Goal: Transaction & Acquisition: Purchase product/service

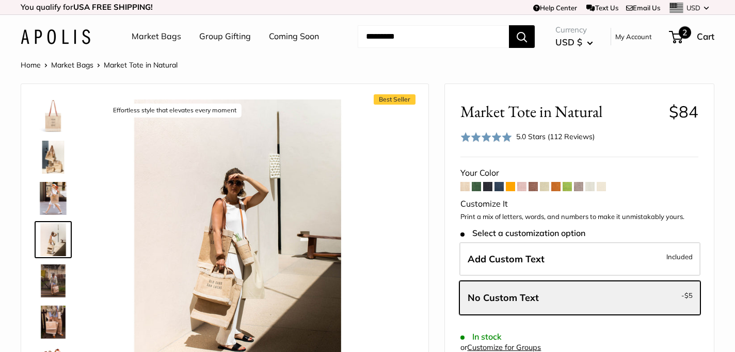
click at [682, 32] on span "2" at bounding box center [684, 32] width 12 height 12
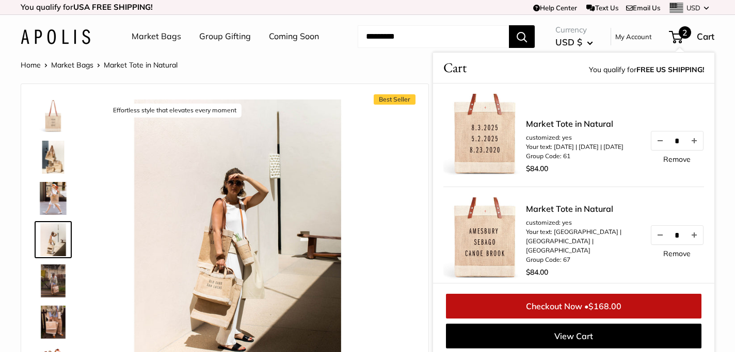
scroll to position [4, 0]
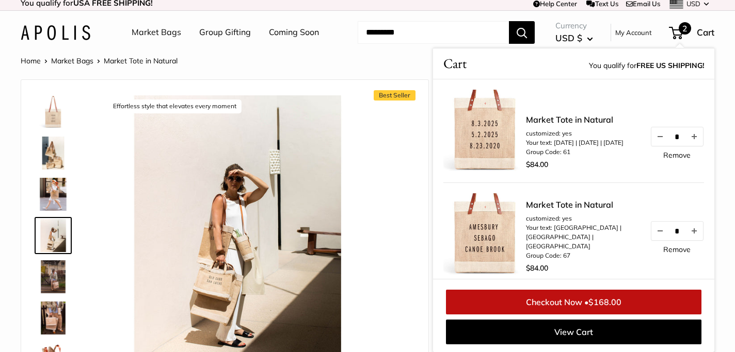
click at [159, 35] on link "Market Bags" at bounding box center [157, 32] width 50 height 15
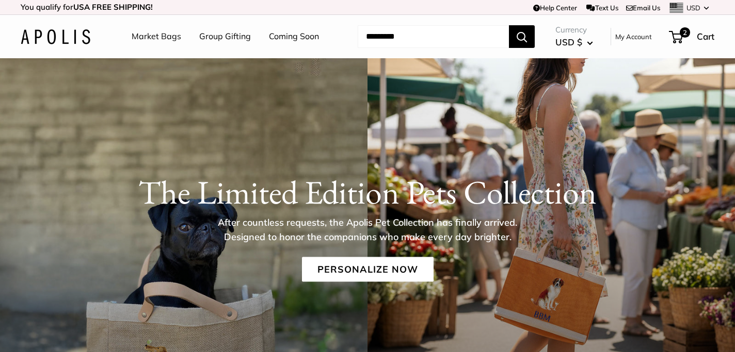
click at [168, 34] on link "Market Bags" at bounding box center [157, 36] width 50 height 15
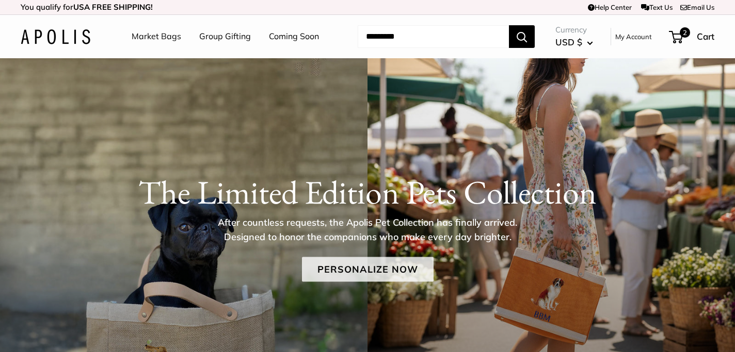
click at [378, 269] on link "Personalize Now" at bounding box center [368, 269] width 132 height 25
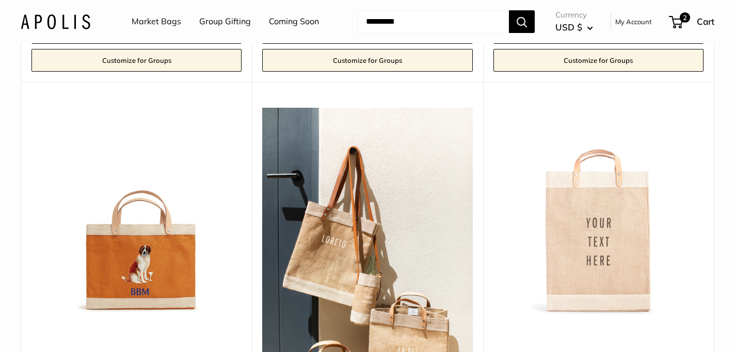
scroll to position [1796, 0]
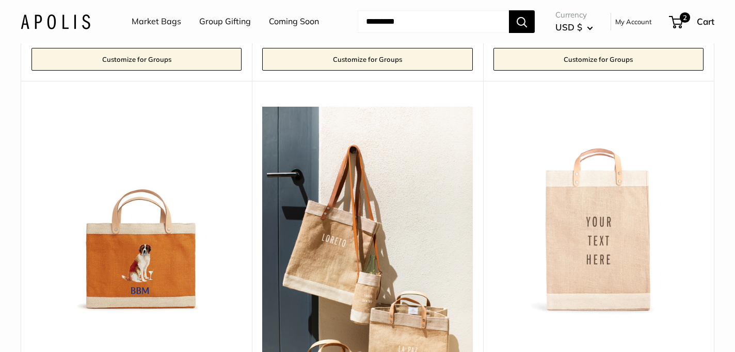
click at [148, 17] on link "Market Bags" at bounding box center [157, 21] width 50 height 15
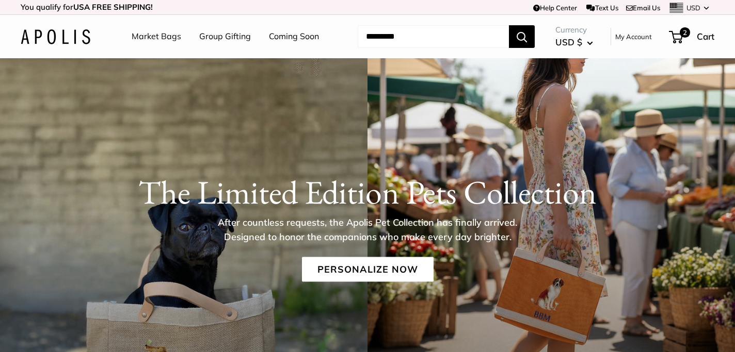
click at [229, 36] on link "Group Gifting" at bounding box center [225, 36] width 52 height 15
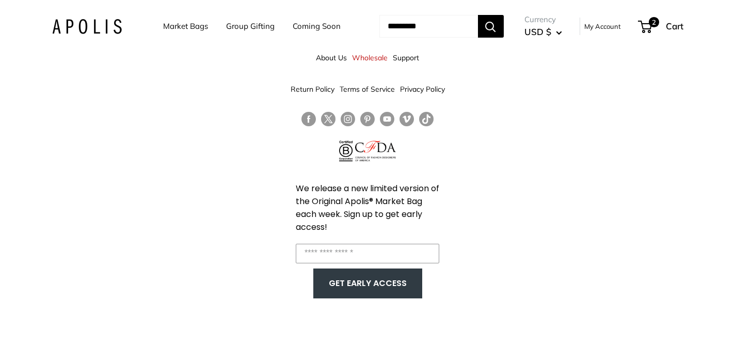
click at [190, 25] on link "Market Bags" at bounding box center [185, 26] width 45 height 14
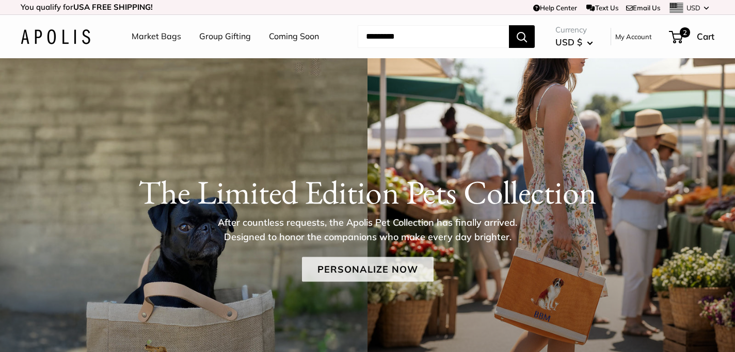
click at [353, 271] on link "Personalize Now" at bounding box center [368, 269] width 132 height 25
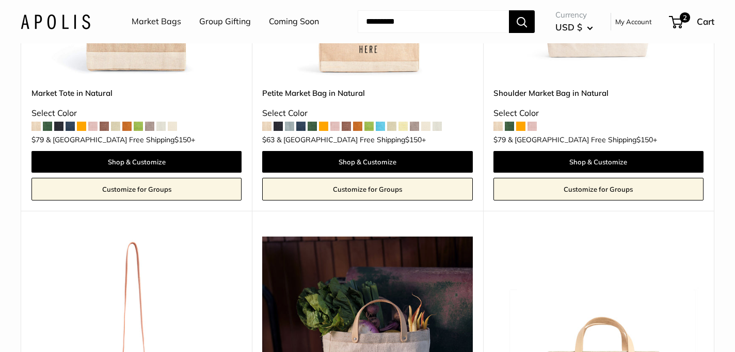
scroll to position [2438, 0]
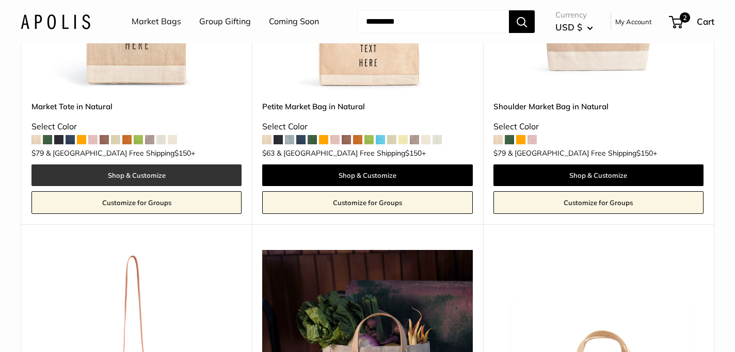
click at [156, 165] on link "Shop & Customize" at bounding box center [136, 176] width 210 height 22
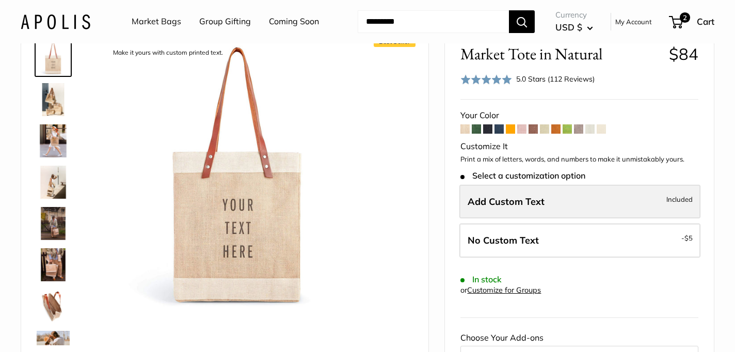
scroll to position [75, 0]
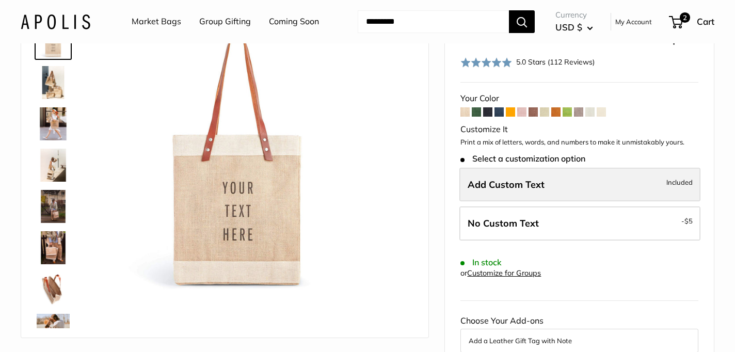
click at [497, 190] on label "Add Custom Text Included" at bounding box center [579, 185] width 241 height 34
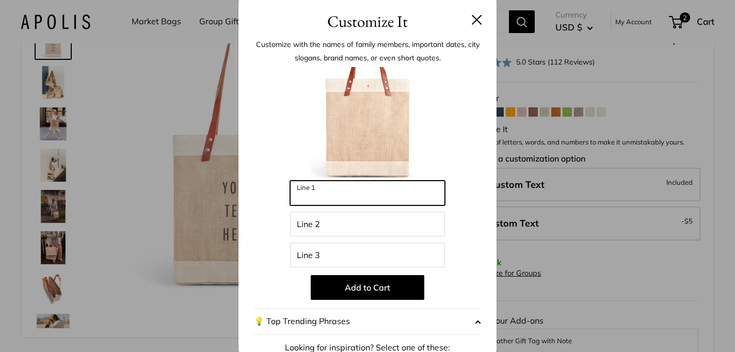
click at [315, 196] on input "Line 1" at bounding box center [367, 193] width 155 height 25
type input "*"
type input "*********"
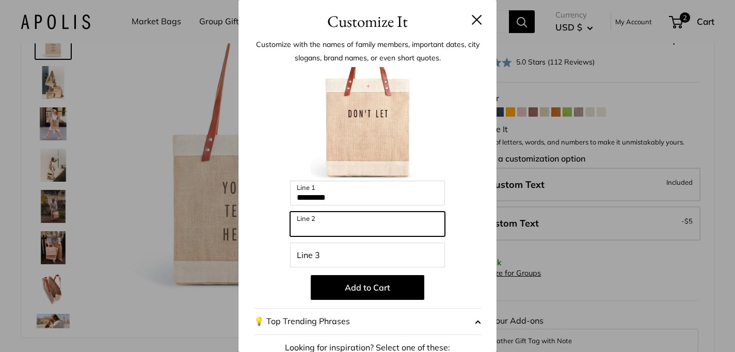
click at [317, 223] on input "Line 2" at bounding box center [367, 224] width 155 height 25
type input "**********"
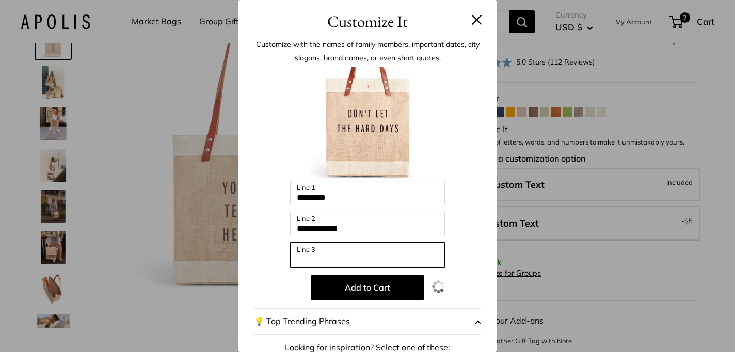
click at [318, 257] on input "Line 3" at bounding box center [367, 254] width 155 height 25
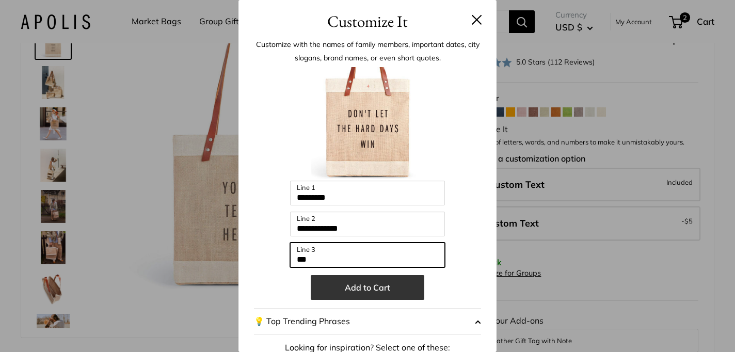
type input "***"
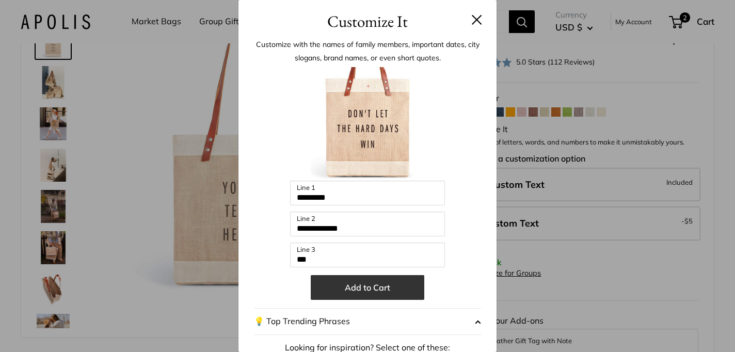
click at [374, 288] on button "Add to Cart" at bounding box center [367, 287] width 113 height 25
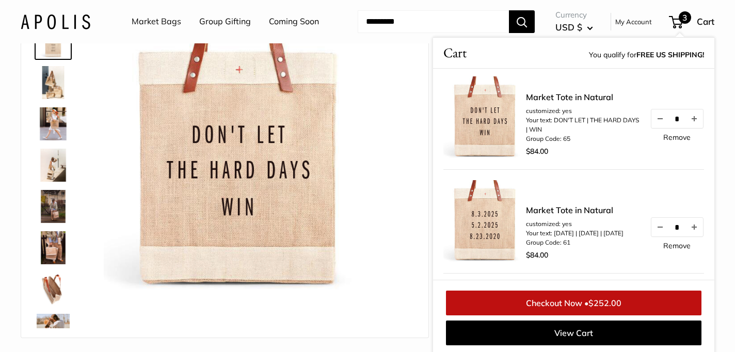
scroll to position [0, 0]
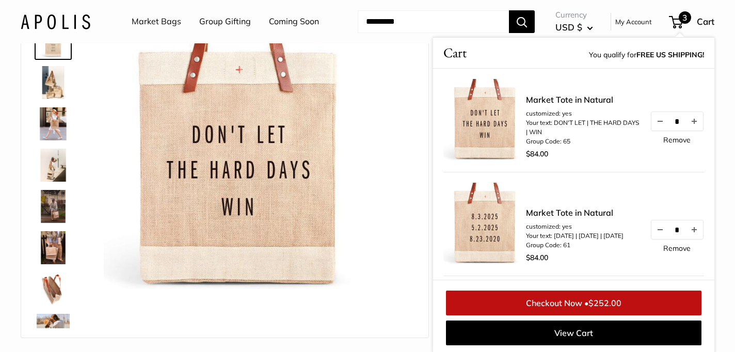
click at [679, 138] on link "Remove" at bounding box center [676, 139] width 27 height 7
